Goal: Information Seeking & Learning: Learn about a topic

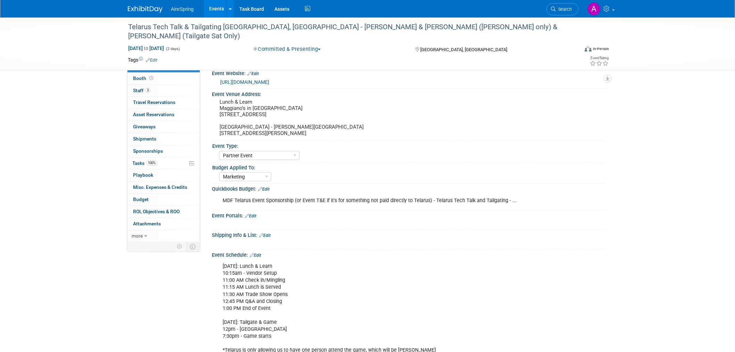
select select "Partner Event"
select select "Marketing"
click at [237, 112] on pre "Lunch & Learn Maggiano's in [GEOGRAPHIC_DATA] [STREET_ADDRESS] [GEOGRAPHIC_DATA…" at bounding box center [294, 118] width 149 height 38
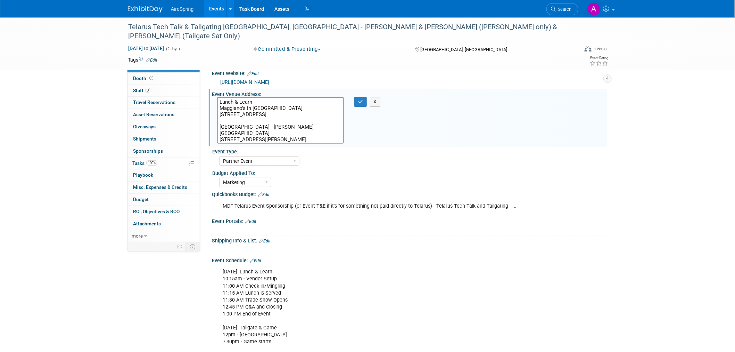
click at [511, 145] on div "Event Venue Address: Lunch & Learn Maggiano's in [GEOGRAPHIC_DATA] [STREET_ADDR…" at bounding box center [408, 118] width 399 height 58
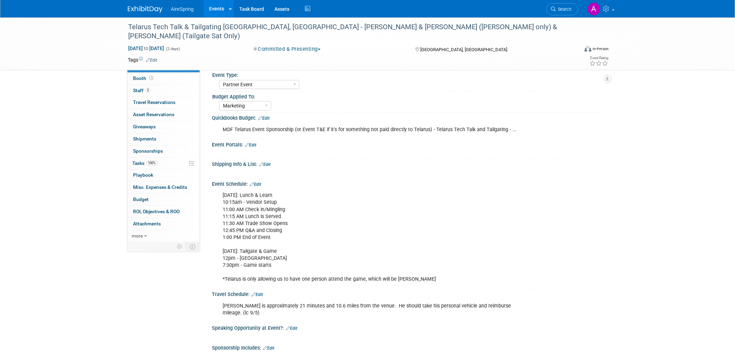
scroll to position [77, 0]
click at [262, 213] on div "[DATE]: Lunch & Learn 10:15am - Vendor Setup 11:00 AM Check in/Mingling 11:15 A…" at bounding box center [374, 237] width 313 height 98
click at [310, 236] on div "[DATE]: Lunch & Learn 10:15am - Vendor Setup 11:00 AM Check in/Mingling 11:15 A…" at bounding box center [374, 237] width 313 height 98
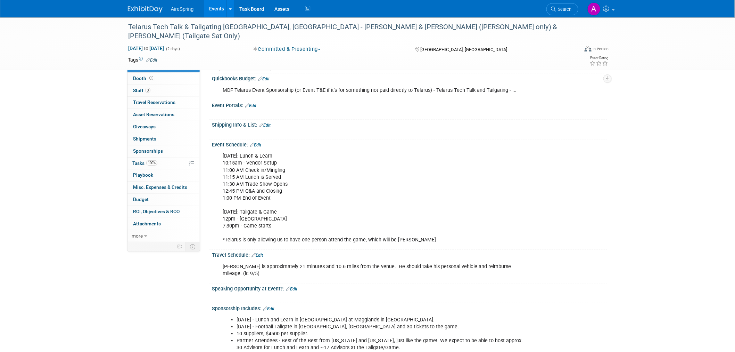
scroll to position [0, 0]
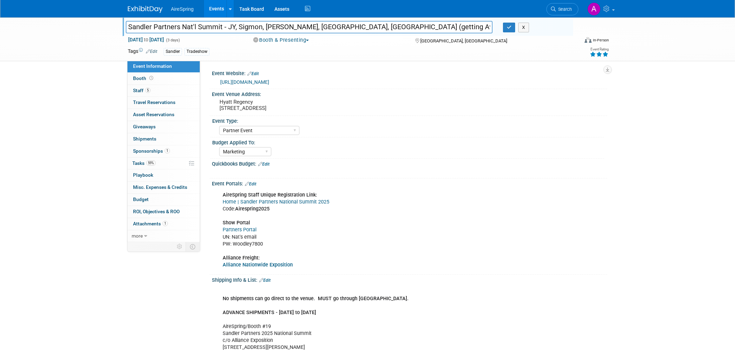
select select "Partner Event"
select select "Marketing"
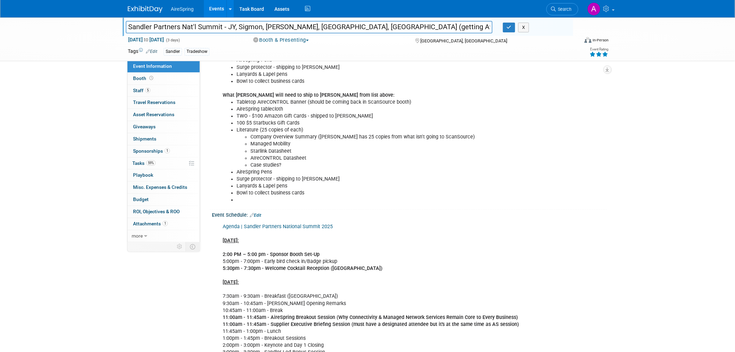
scroll to position [502, 0]
